Goal: Check status: Check status

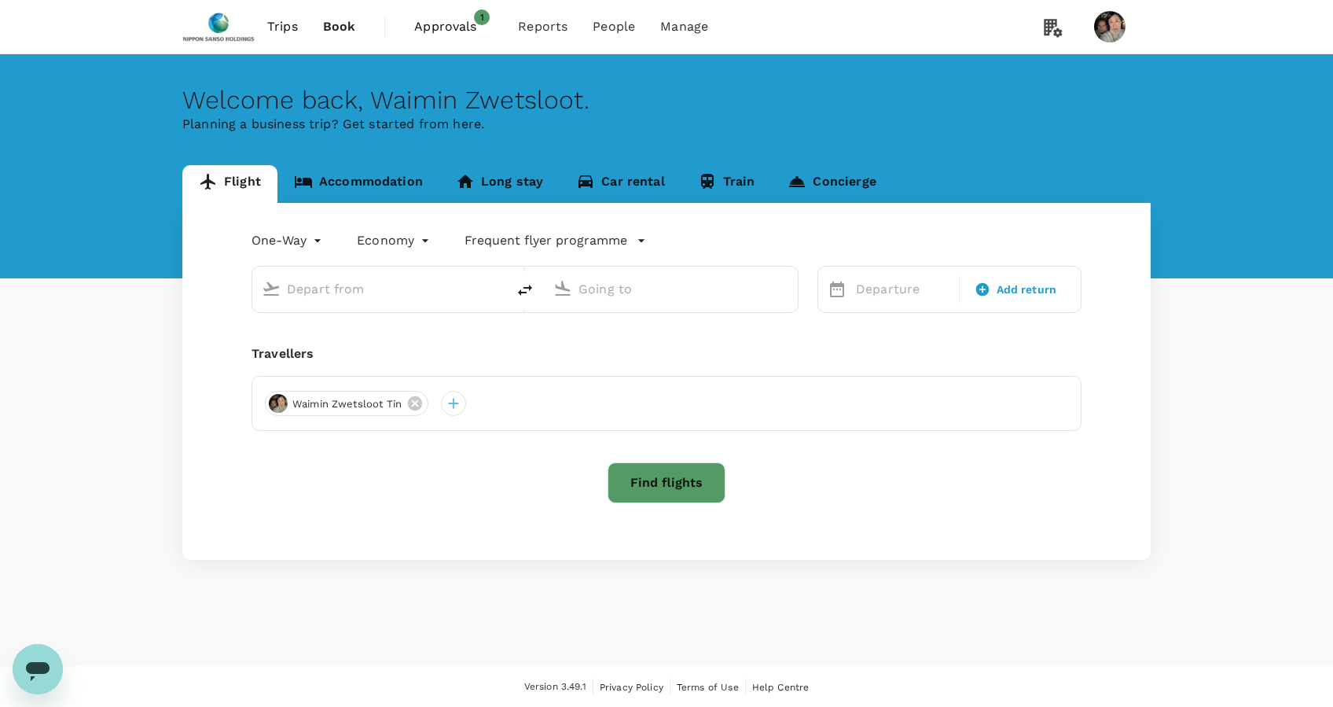
type input "roundtrip"
type input "business"
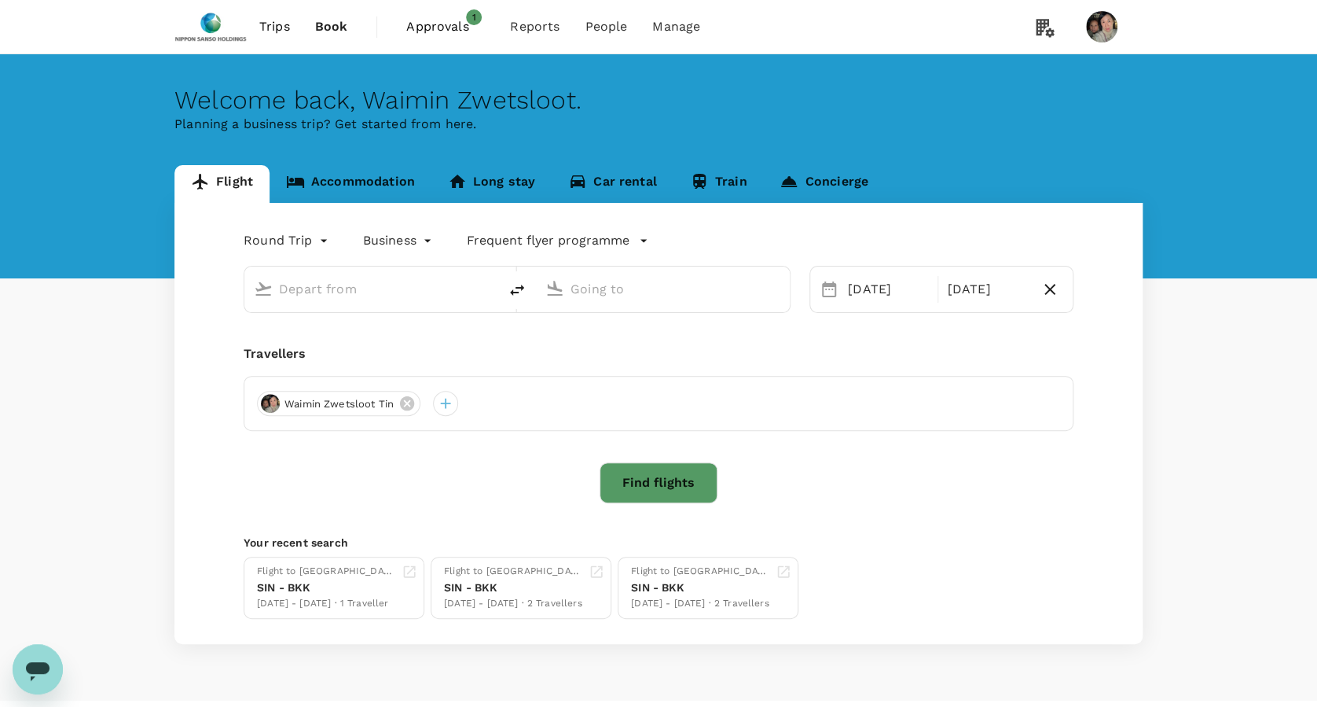
type input "Singapore Changi (SIN)"
type input "[GEOGRAPHIC_DATA], [GEOGRAPHIC_DATA] (any)"
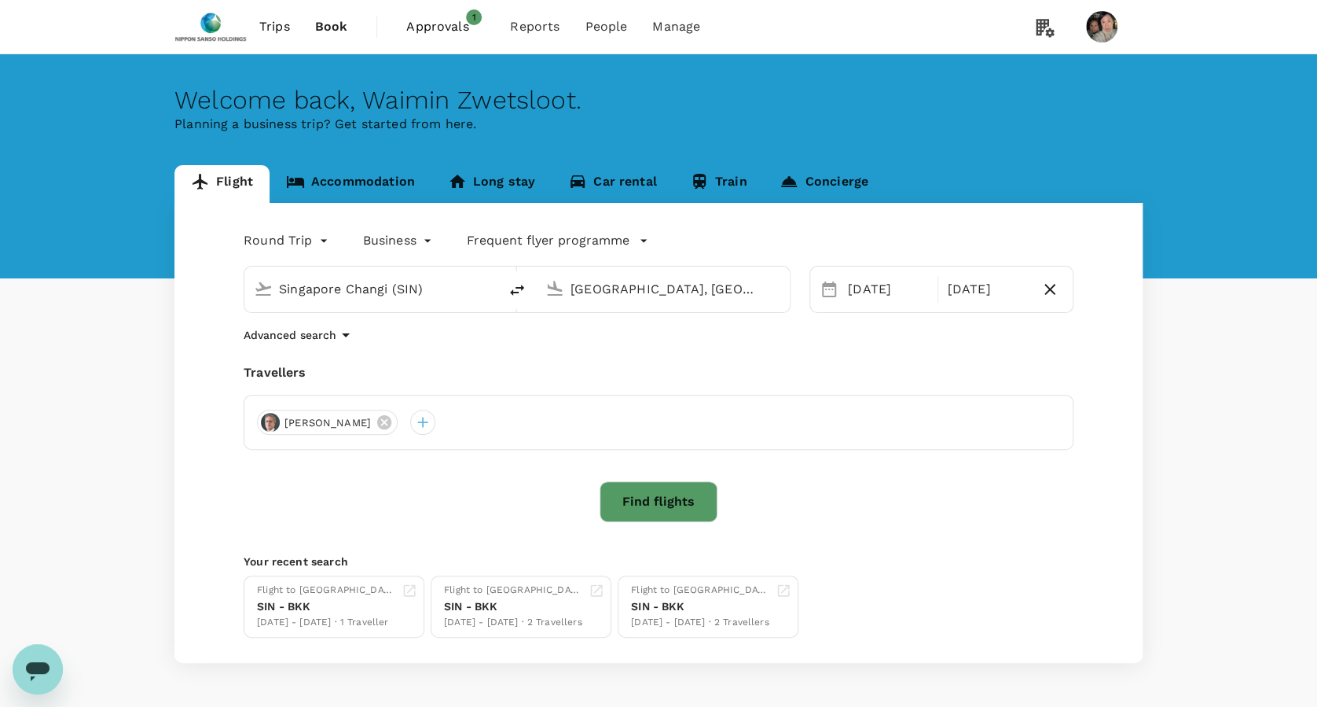
click at [449, 21] on span "Approvals" at bounding box center [445, 26] width 79 height 19
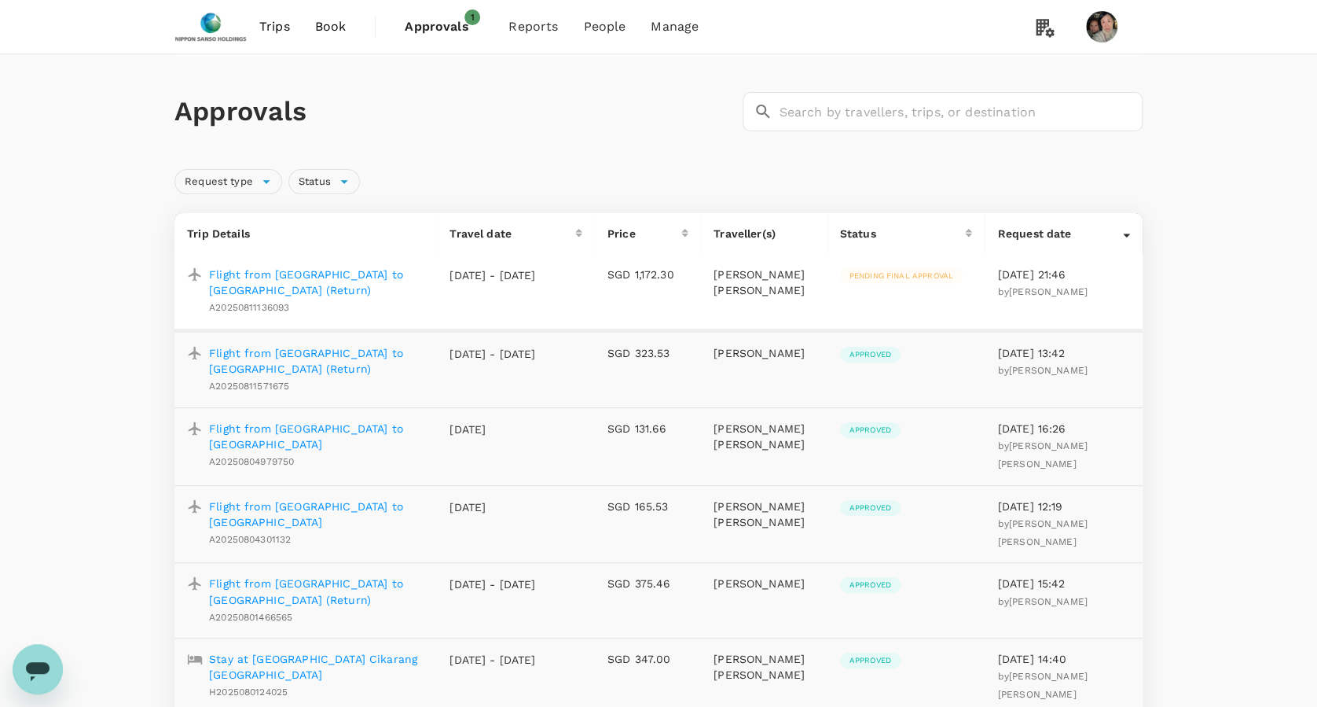
click at [275, 272] on p "Flight from [GEOGRAPHIC_DATA] to [GEOGRAPHIC_DATA] (Return)" at bounding box center [316, 281] width 215 height 31
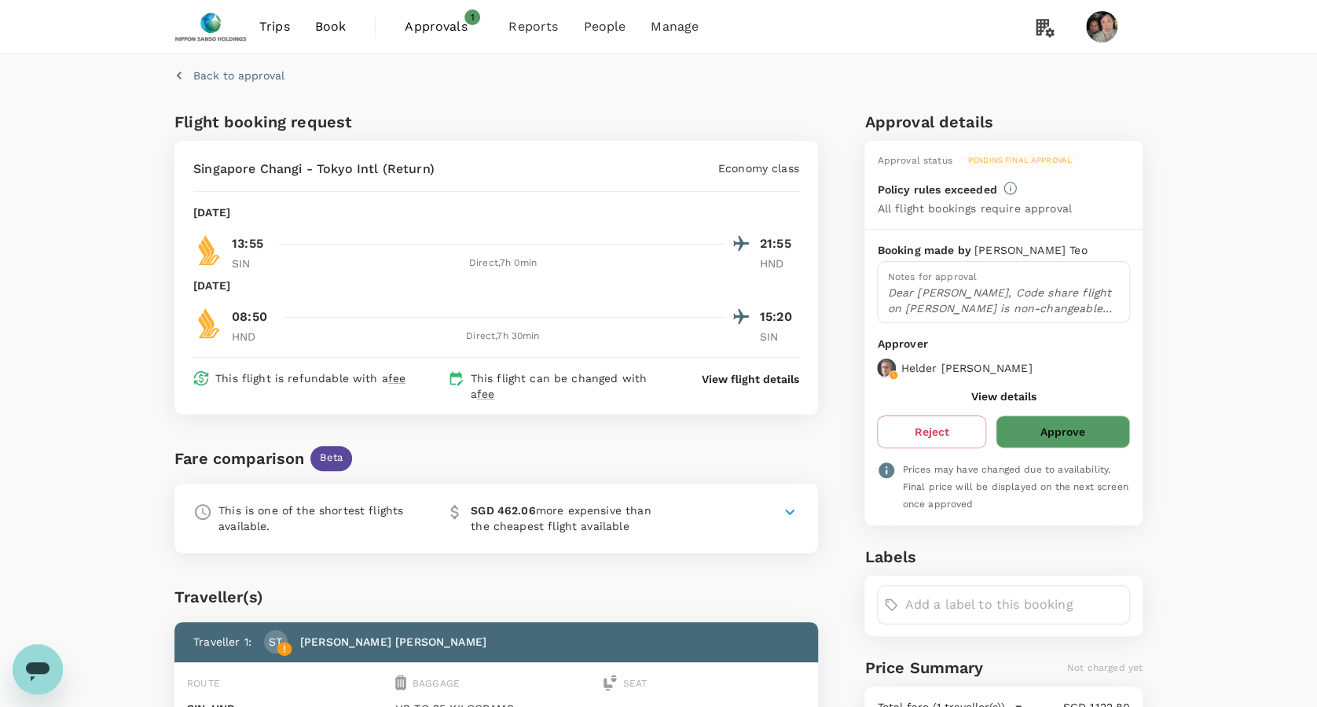
click at [426, 19] on span "Approvals" at bounding box center [444, 26] width 79 height 19
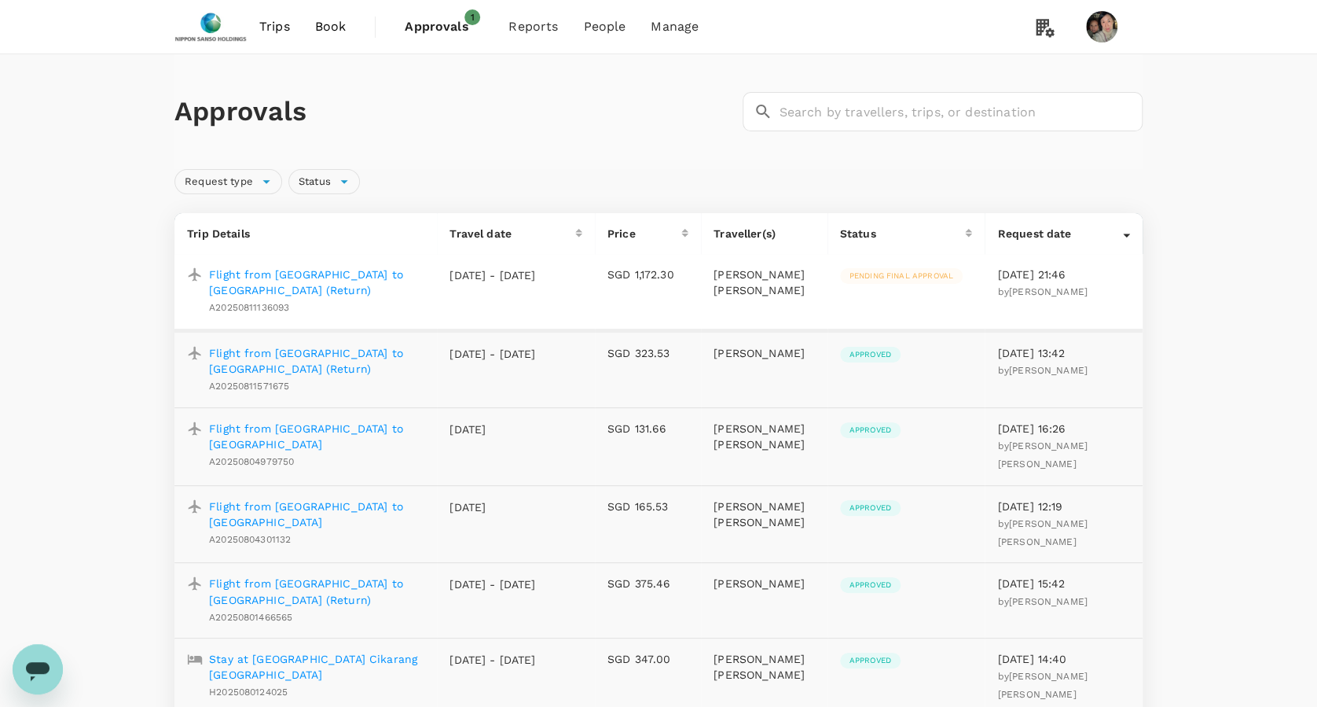
click at [374, 352] on p "Flight from [GEOGRAPHIC_DATA] to [GEOGRAPHIC_DATA] (Return)" at bounding box center [316, 360] width 215 height 31
click at [535, 87] on span "Bookings" at bounding box center [515, 87] width 56 height 18
